Goal: Information Seeking & Learning: Learn about a topic

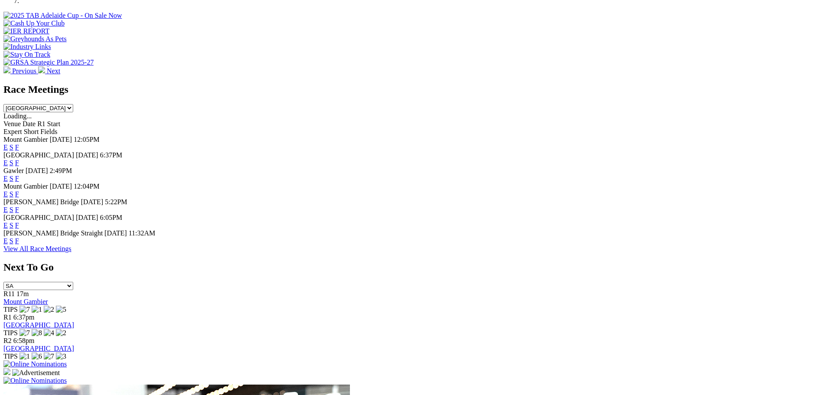
scroll to position [347, 0]
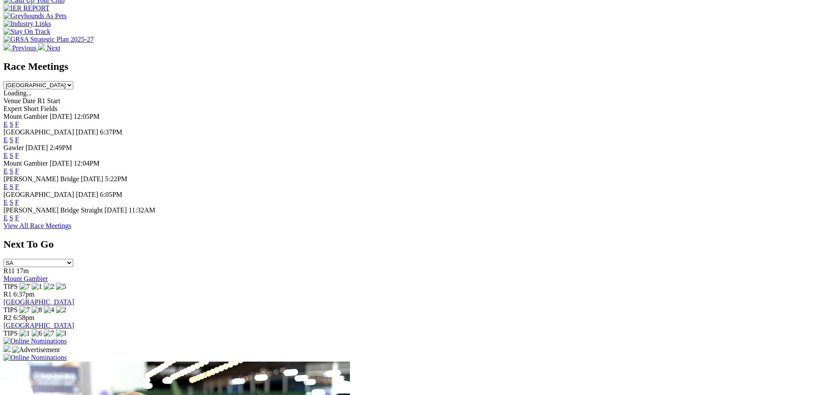
click at [19, 221] on link "F" at bounding box center [17, 217] width 4 height 7
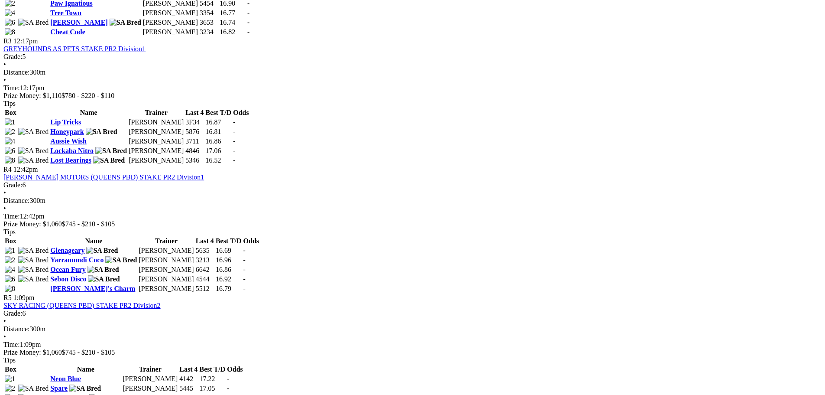
scroll to position [650, 0]
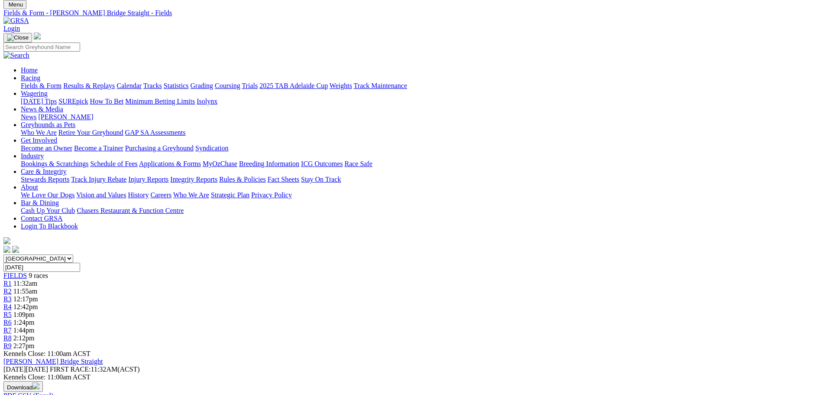
scroll to position [43, 0]
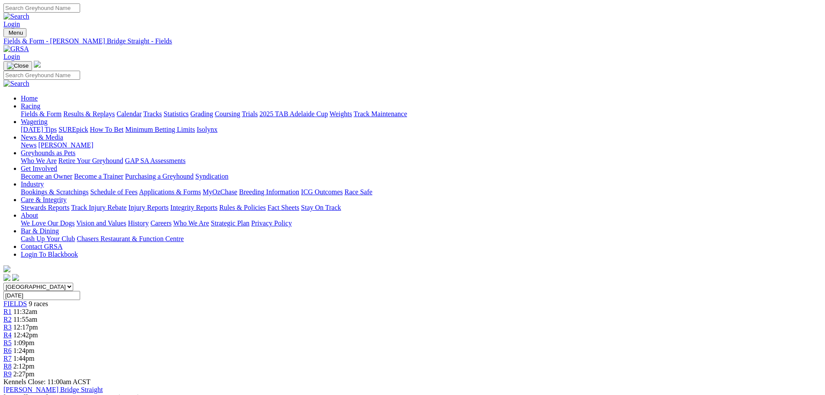
scroll to position [21, 0]
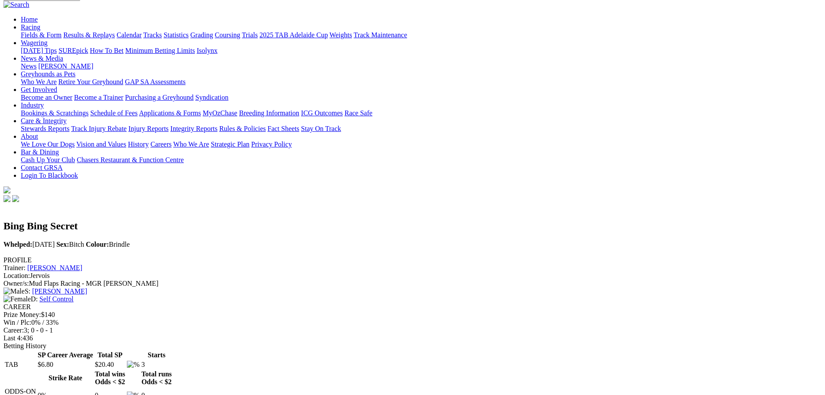
scroll to position [87, 0]
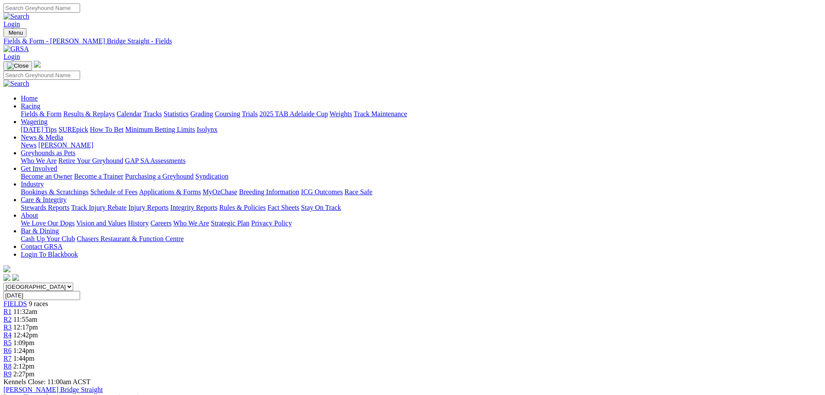
scroll to position [21, 0]
